Goal: Information Seeking & Learning: Check status

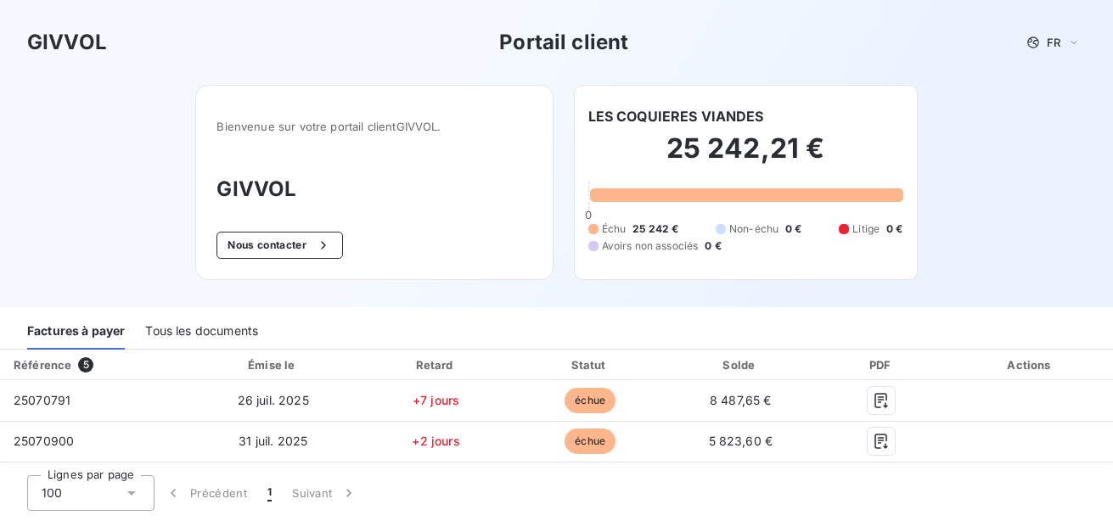
click at [725, 153] on h2 "25 242,21 €" at bounding box center [745, 157] width 315 height 51
drag, startPoint x: 731, startPoint y: 141, endPoint x: 727, endPoint y: 162, distance: 21.5
click at [731, 142] on h2 "25 242,21 €" at bounding box center [745, 157] width 315 height 51
click at [221, 334] on div "Tous les documents" at bounding box center [201, 332] width 113 height 36
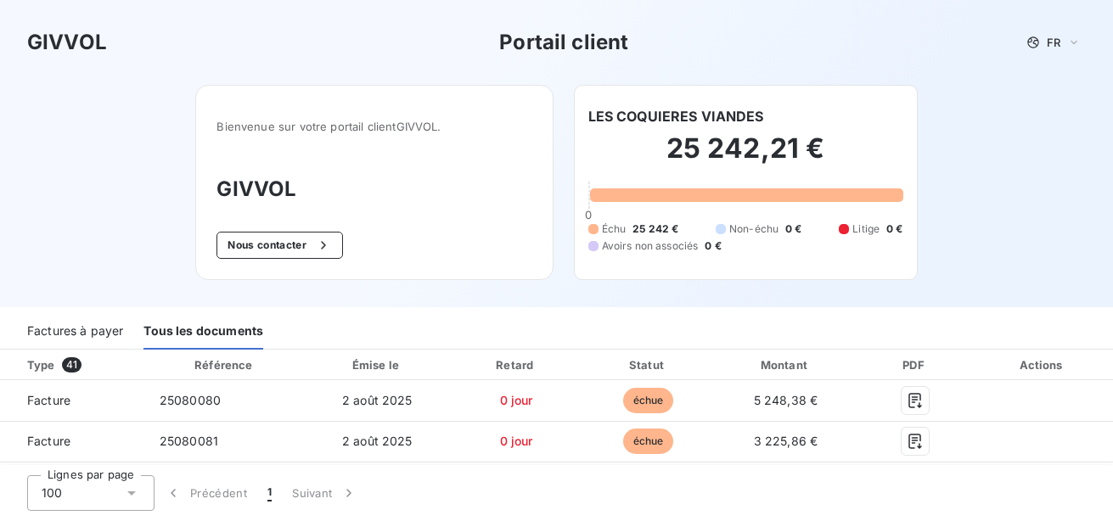
click at [711, 177] on h2 "25 242,21 €" at bounding box center [745, 157] width 315 height 51
click at [704, 229] on div "Échu 25 242 € Non-échu 0 € Litige 0 € Avoirs non associés 0 €" at bounding box center [745, 238] width 315 height 32
drag, startPoint x: 683, startPoint y: 248, endPoint x: 651, endPoint y: 245, distance: 32.4
click at [651, 245] on span "Avoirs non associés" at bounding box center [650, 245] width 97 height 15
drag, startPoint x: 651, startPoint y: 245, endPoint x: 621, endPoint y: 117, distance: 131.5
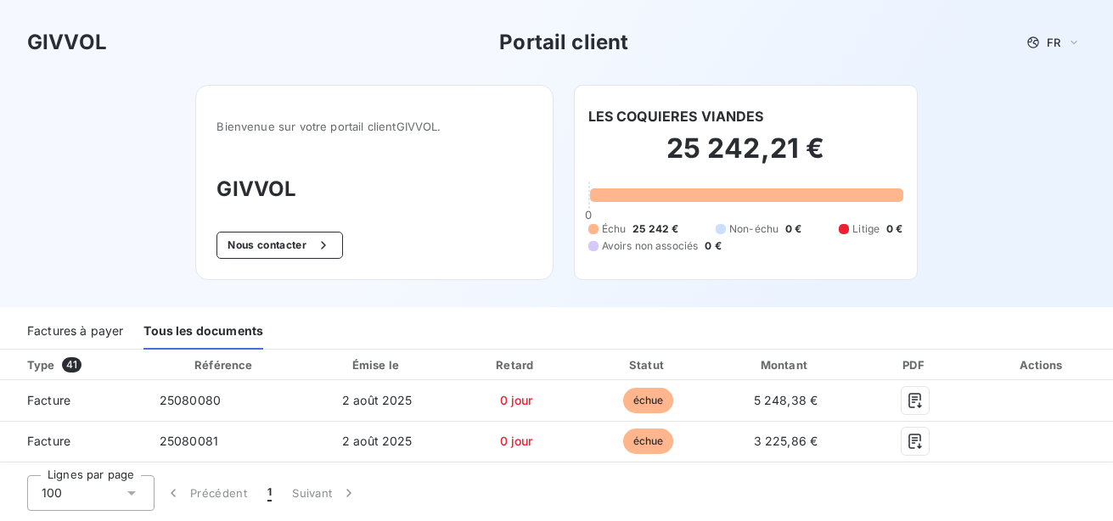
click at [621, 117] on h6 "LES COQUIERES VIANDES" at bounding box center [676, 116] width 176 height 20
click at [659, 100] on div "LES COQUIERES VIANDES 25 242,21 € 0 Échu 25 242 € Non-échu 0 € Litige 0 € Avoir…" at bounding box center [746, 182] width 344 height 195
click at [722, 129] on div "25 242,21 € 0 Échu 25 242 € Non-échu 0 € Litige 0 € Avoirs non associés 0 €" at bounding box center [745, 192] width 315 height 132
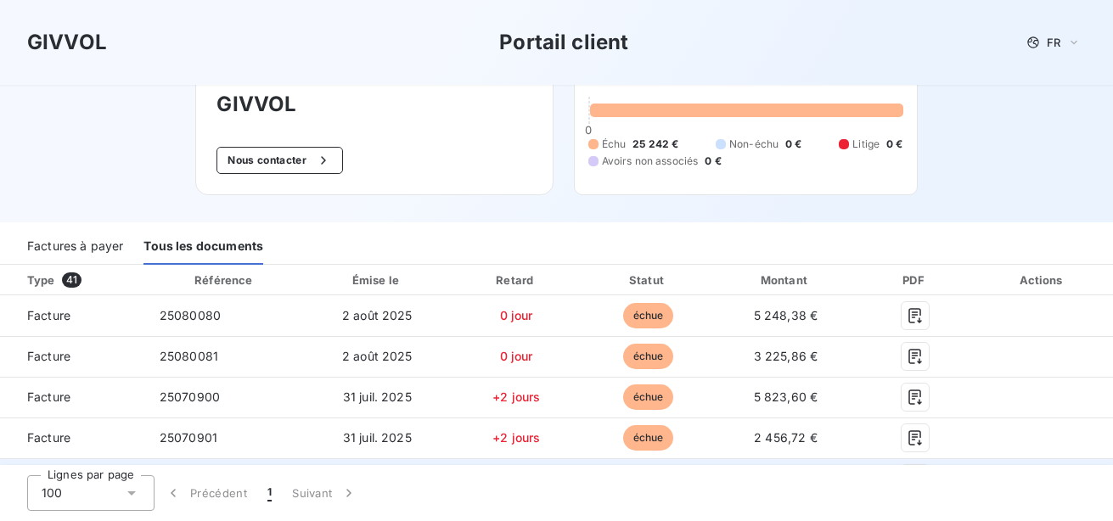
scroll to position [170, 0]
